Goal: Communication & Community: Answer question/provide support

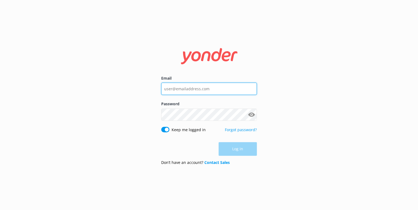
type input "[EMAIL_ADDRESS][DOMAIN_NAME]"
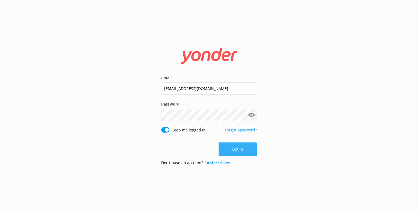
click at [238, 150] on div "Log in" at bounding box center [209, 150] width 96 height 14
click at [233, 145] on button "Log in" at bounding box center [238, 150] width 38 height 14
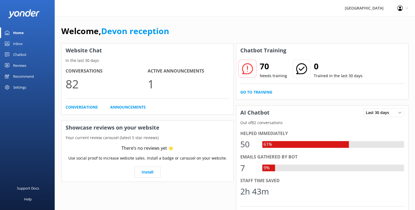
click at [13, 54] on div "Chatbot" at bounding box center [19, 54] width 13 height 11
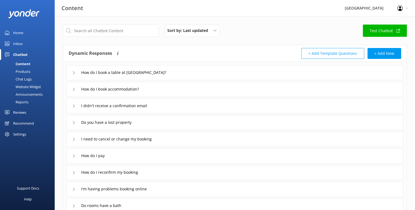
click at [13, 42] on div "Inbox" at bounding box center [18, 43] width 10 height 11
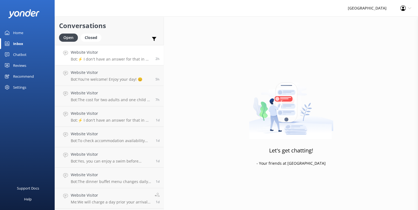
click at [90, 57] on p "Bot: ⚡ I don't have an answer for that in my knowledge base. Please try and rep…" at bounding box center [111, 59] width 81 height 5
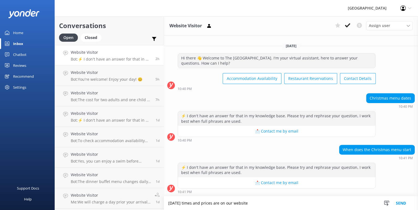
drag, startPoint x: 233, startPoint y: 204, endPoint x: 260, endPoint y: 205, distance: 26.5
click at [260, 205] on textarea "[DATE] times and prices are on our website" at bounding box center [291, 204] width 254 height 14
click at [212, 203] on textarea "[DATE] times and prices are able to be viewed on our Hoptel website" at bounding box center [291, 204] width 254 height 14
click at [219, 202] on textarea "[DATE] times, prices are able to be viewed on our Hoptel website" at bounding box center [291, 204] width 254 height 14
drag, startPoint x: 271, startPoint y: 204, endPoint x: 302, endPoint y: 205, distance: 31.2
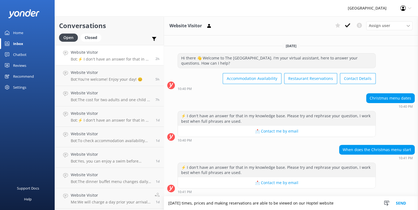
click at [302, 205] on textarea "[DATE] times, prices and making reservations are able to be viewed on our Hopte…" at bounding box center [291, 204] width 254 height 14
click at [325, 202] on textarea "[DATE] times, prices and making reservations are available on our Hotel website" at bounding box center [291, 204] width 254 height 14
click at [218, 202] on textarea "[DATE] times, prices and making reservations are available on our Hotel website." at bounding box center [291, 204] width 254 height 14
click at [276, 204] on textarea "[DATE] times, prices, menu and making reservations are available on our Hotel w…" at bounding box center [291, 204] width 254 height 14
type textarea "[DATE] times, prices, menu and making reservations, are available on our Hotel …"
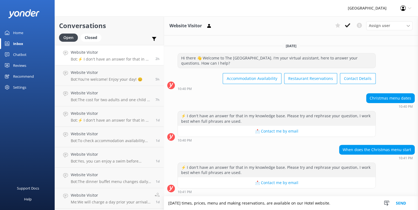
click at [398, 204] on button "Send" at bounding box center [401, 204] width 20 height 14
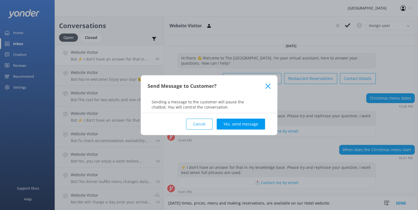
drag, startPoint x: 261, startPoint y: 124, endPoint x: 258, endPoint y: 122, distance: 4.2
click at [261, 124] on button "Yes, send message" at bounding box center [241, 124] width 48 height 11
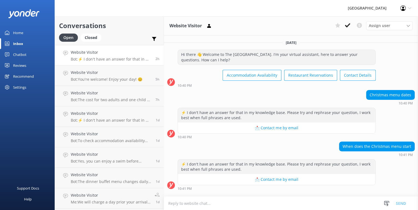
scroll to position [42, 0]
